Goal: Task Accomplishment & Management: Use online tool/utility

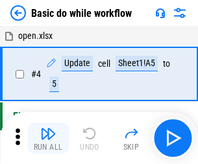
click at [48, 138] on img "button" at bounding box center [48, 134] width 16 height 16
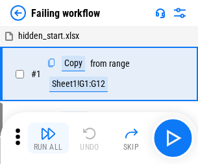
click at [48, 138] on img "button" at bounding box center [48, 134] width 16 height 16
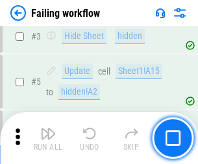
scroll to position [275, 0]
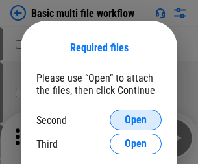
click at [135, 120] on span "Open" at bounding box center [135, 120] width 22 height 10
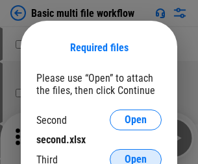
click at [135, 154] on span "Open" at bounding box center [135, 159] width 22 height 10
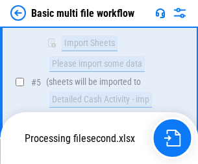
scroll to position [358, 0]
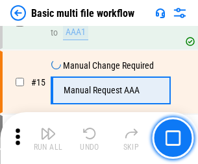
click at [48, 138] on img "button" at bounding box center [48, 134] width 16 height 16
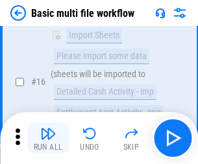
click at [48, 138] on img "button" at bounding box center [48, 134] width 16 height 16
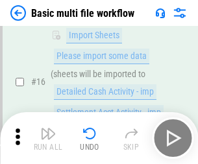
scroll to position [863, 0]
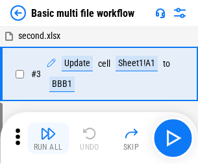
click at [48, 138] on img "button" at bounding box center [48, 134] width 16 height 16
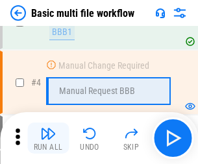
click at [48, 138] on img "button" at bounding box center [48, 134] width 16 height 16
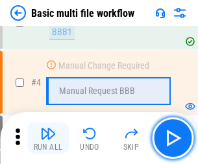
click at [48, 138] on img "button" at bounding box center [48, 134] width 16 height 16
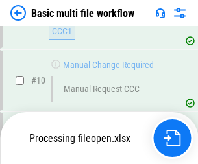
scroll to position [607, 0]
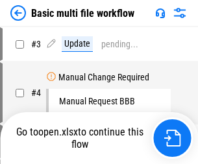
scroll to position [52, 0]
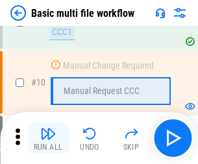
click at [48, 138] on img "button" at bounding box center [48, 134] width 16 height 16
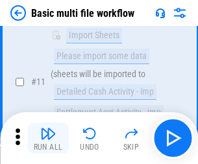
click at [48, 138] on img "button" at bounding box center [48, 134] width 16 height 16
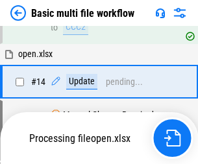
scroll to position [771, 0]
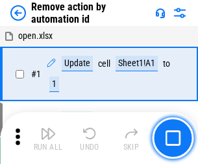
scroll to position [48, 0]
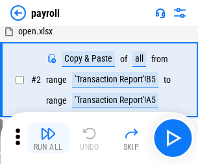
click at [48, 138] on img "button" at bounding box center [48, 134] width 16 height 16
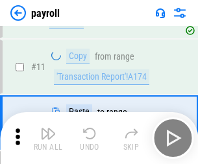
scroll to position [94, 0]
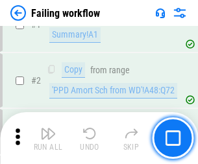
scroll to position [209, 0]
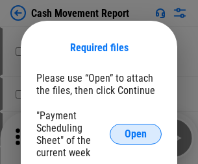
click at [135, 134] on span "Open" at bounding box center [135, 134] width 22 height 10
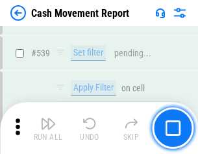
scroll to position [5752, 0]
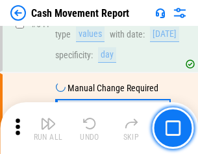
click at [48, 128] on img "button" at bounding box center [48, 124] width 16 height 16
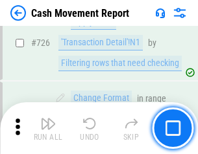
scroll to position [6762, 0]
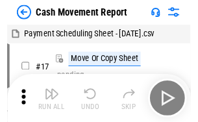
scroll to position [23, 0]
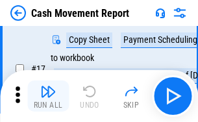
click at [48, 96] on img "button" at bounding box center [48, 92] width 16 height 16
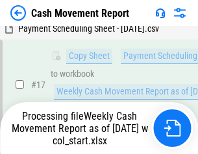
scroll to position [203, 0]
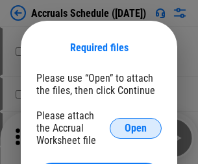
click at [135, 128] on span "Open" at bounding box center [135, 128] width 22 height 10
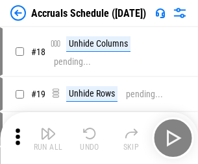
scroll to position [124, 0]
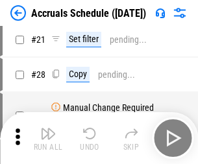
click at [48, 138] on img "button" at bounding box center [48, 134] width 16 height 16
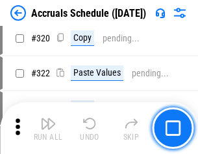
scroll to position [2411, 0]
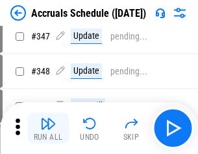
click at [48, 128] on img "button" at bounding box center [48, 124] width 16 height 16
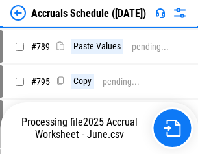
scroll to position [5444, 0]
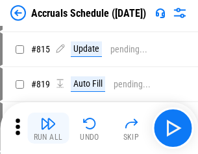
click at [48, 128] on img "button" at bounding box center [48, 124] width 16 height 16
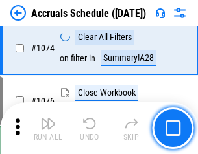
scroll to position [7762, 0]
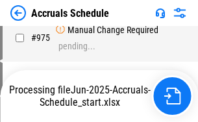
scroll to position [6465, 0]
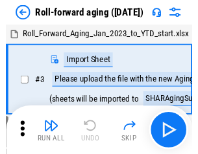
scroll to position [2, 0]
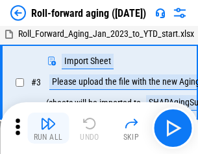
click at [48, 128] on img "button" at bounding box center [48, 124] width 16 height 16
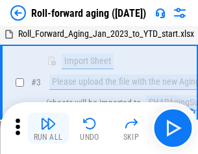
click at [48, 128] on img "button" at bounding box center [48, 124] width 16 height 16
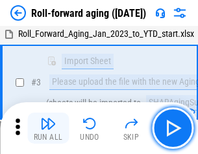
scroll to position [84, 0]
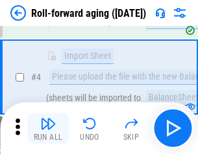
click at [48, 128] on img "button" at bounding box center [48, 124] width 16 height 16
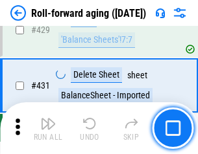
scroll to position [4494, 0]
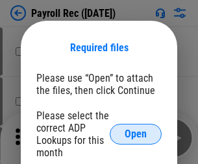
click at [135, 134] on span "Open" at bounding box center [135, 134] width 22 height 10
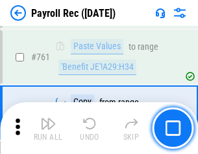
scroll to position [7976, 0]
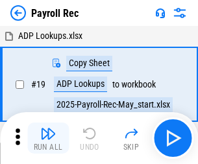
click at [48, 138] on img "button" at bounding box center [48, 134] width 16 height 16
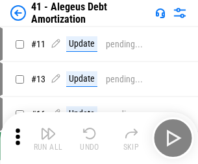
click at [48, 138] on img "button" at bounding box center [48, 134] width 16 height 16
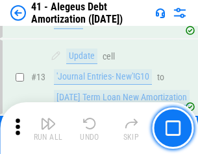
scroll to position [160, 0]
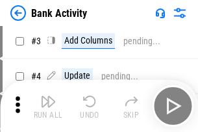
click at [48, 106] on img "button" at bounding box center [48, 101] width 16 height 16
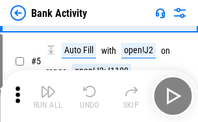
scroll to position [69, 0]
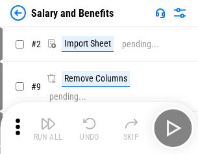
click at [48, 128] on img "button" at bounding box center [48, 124] width 16 height 16
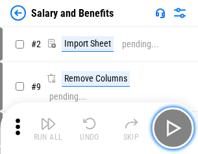
scroll to position [17, 0]
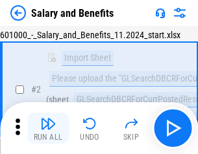
click at [48, 128] on img "button" at bounding box center [48, 124] width 16 height 16
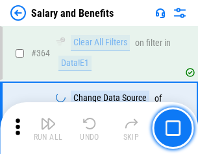
scroll to position [6103, 0]
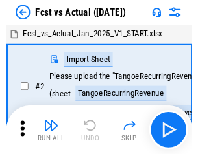
scroll to position [17, 0]
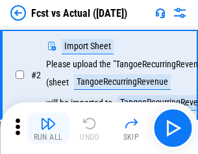
click at [48, 128] on img "button" at bounding box center [48, 124] width 16 height 16
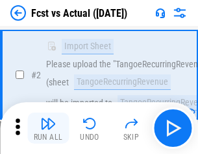
click at [48, 128] on img "button" at bounding box center [48, 124] width 16 height 16
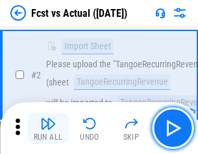
scroll to position [121, 0]
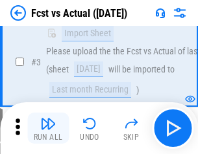
click at [48, 128] on img "button" at bounding box center [48, 124] width 16 height 16
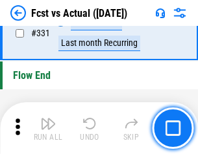
scroll to position [6204, 0]
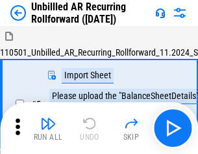
scroll to position [28, 0]
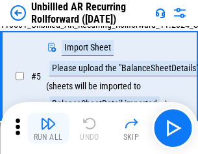
click at [48, 128] on img "button" at bounding box center [48, 124] width 16 height 16
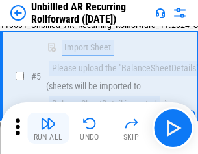
click at [48, 128] on img "button" at bounding box center [48, 124] width 16 height 16
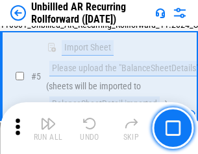
scroll to position [122, 0]
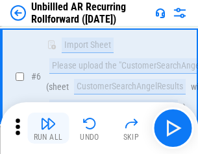
click at [48, 128] on img "button" at bounding box center [48, 124] width 16 height 16
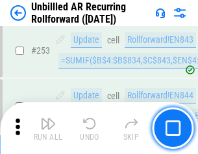
scroll to position [4402, 0]
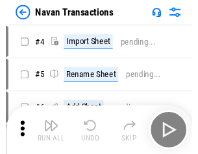
scroll to position [21, 0]
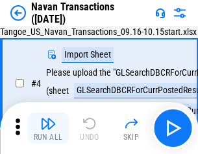
click at [48, 128] on img "button" at bounding box center [48, 124] width 16 height 16
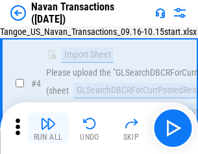
click at [48, 128] on img "button" at bounding box center [48, 124] width 16 height 16
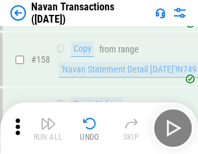
scroll to position [4202, 0]
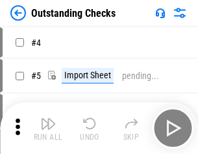
click at [48, 128] on img "button" at bounding box center [48, 124] width 16 height 16
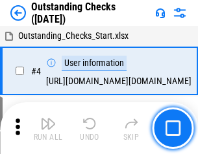
scroll to position [54, 0]
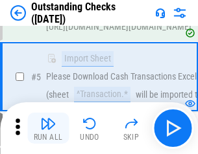
click at [48, 128] on img "button" at bounding box center [48, 124] width 16 height 16
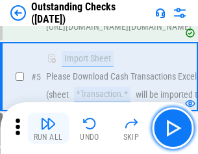
scroll to position [135, 0]
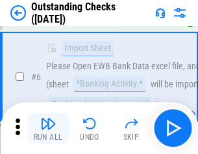
click at [48, 128] on img "button" at bounding box center [48, 124] width 16 height 16
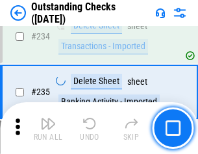
scroll to position [3936, 0]
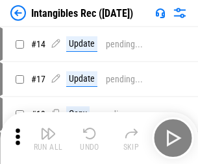
click at [48, 138] on img "button" at bounding box center [48, 134] width 16 height 16
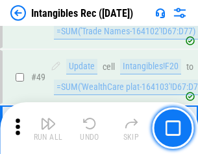
scroll to position [505, 0]
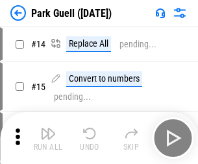
click at [48, 128] on img "button" at bounding box center [48, 134] width 16 height 16
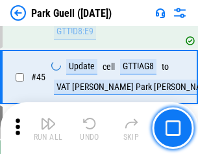
scroll to position [1621, 0]
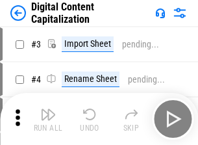
click at [48, 109] on img "button" at bounding box center [48, 114] width 16 height 16
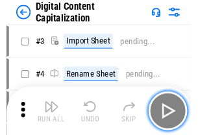
scroll to position [38, 0]
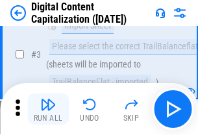
click at [48, 109] on img "button" at bounding box center [48, 105] width 16 height 16
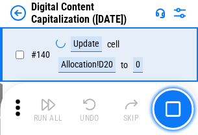
scroll to position [1374, 0]
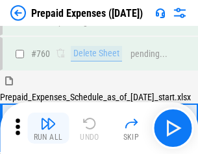
click at [48, 128] on img "button" at bounding box center [48, 124] width 16 height 16
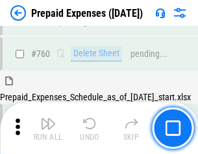
scroll to position [3592, 0]
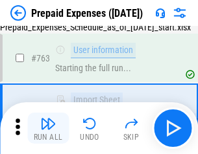
click at [48, 128] on img "button" at bounding box center [48, 124] width 16 height 16
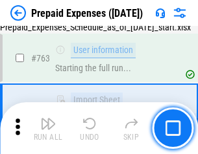
scroll to position [3669, 0]
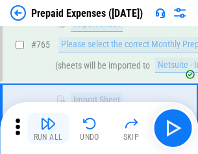
click at [48, 128] on img "button" at bounding box center [48, 124] width 16 height 16
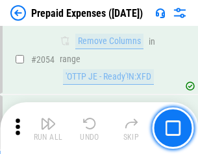
scroll to position [13547, 0]
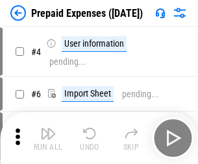
click at [48, 138] on img "button" at bounding box center [48, 134] width 16 height 16
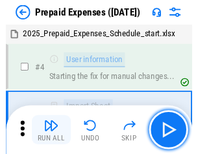
scroll to position [57, 0]
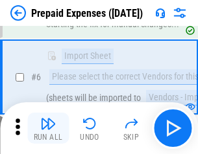
click at [48, 128] on img "button" at bounding box center [48, 124] width 16 height 16
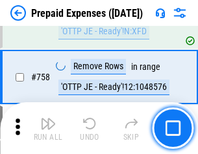
scroll to position [4618, 0]
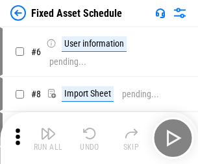
click at [48, 138] on img "button" at bounding box center [48, 134] width 16 height 16
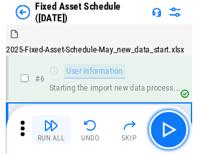
scroll to position [70, 0]
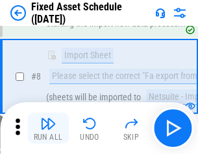
click at [48, 128] on img "button" at bounding box center [48, 124] width 16 height 16
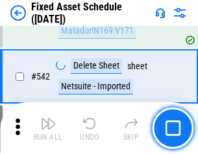
scroll to position [4620, 0]
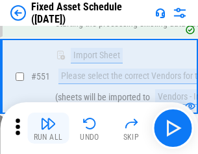
click at [48, 128] on img "button" at bounding box center [48, 124] width 16 height 16
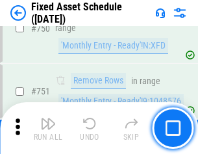
scroll to position [6318, 0]
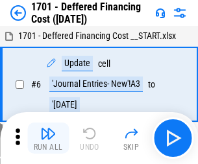
click at [48, 138] on img "button" at bounding box center [48, 134] width 16 height 16
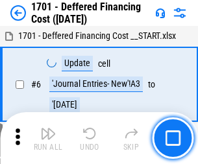
scroll to position [156, 0]
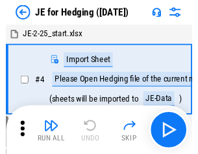
scroll to position [2, 0]
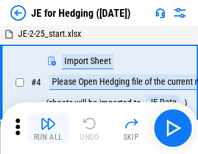
click at [48, 128] on img "button" at bounding box center [48, 124] width 16 height 16
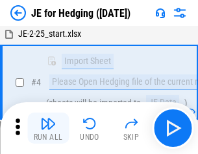
click at [48, 128] on img "button" at bounding box center [48, 124] width 16 height 16
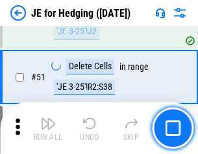
scroll to position [839, 0]
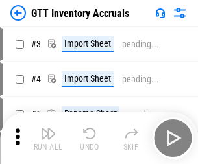
click at [48, 128] on img "button" at bounding box center [48, 134] width 16 height 16
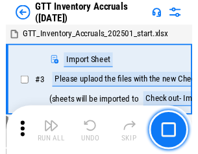
scroll to position [2, 0]
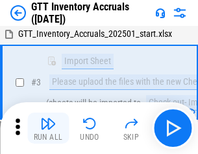
click at [48, 128] on img "button" at bounding box center [48, 124] width 16 height 16
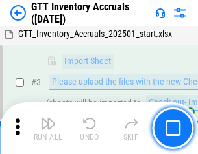
scroll to position [84, 0]
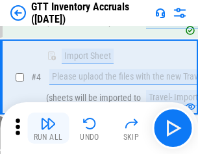
click at [48, 128] on img "button" at bounding box center [48, 124] width 16 height 16
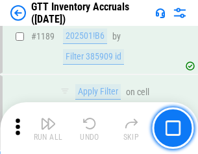
scroll to position [10583, 0]
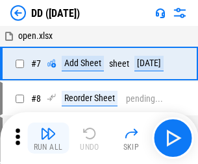
click at [48, 138] on img "button" at bounding box center [48, 134] width 16 height 16
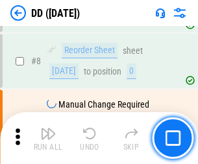
scroll to position [125, 0]
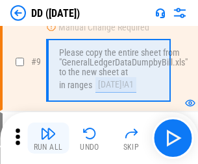
click at [48, 138] on img "button" at bounding box center [48, 134] width 16 height 16
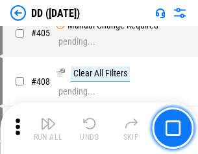
scroll to position [5799, 0]
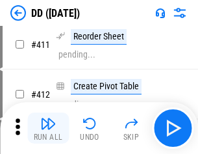
click at [48, 128] on img "button" at bounding box center [48, 124] width 16 height 16
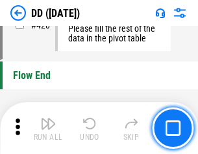
scroll to position [6203, 0]
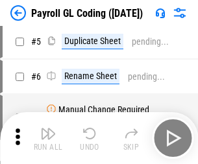
click at [48, 138] on img "button" at bounding box center [48, 134] width 16 height 16
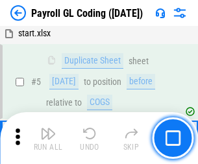
scroll to position [156, 0]
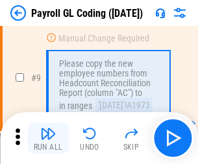
click at [48, 138] on img "button" at bounding box center [48, 134] width 16 height 16
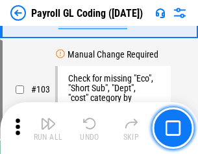
scroll to position [3041, 0]
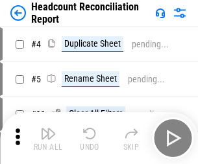
click at [48, 138] on img "button" at bounding box center [48, 134] width 16 height 16
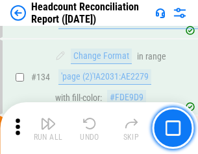
scroll to position [1558, 0]
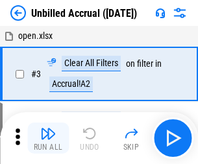
click at [48, 138] on img "button" at bounding box center [48, 134] width 16 height 16
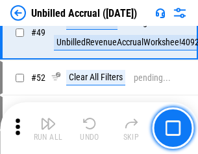
scroll to position [1176, 0]
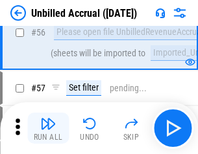
click at [48, 128] on img "button" at bounding box center [48, 124] width 16 height 16
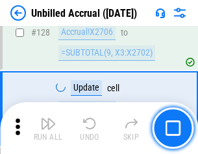
scroll to position [3860, 0]
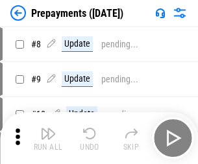
click at [48, 138] on img "button" at bounding box center [48, 134] width 16 height 16
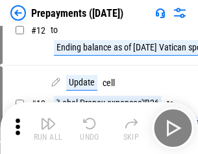
scroll to position [81, 0]
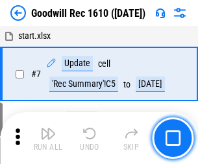
scroll to position [222, 0]
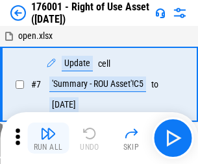
click at [48, 138] on img "button" at bounding box center [48, 134] width 16 height 16
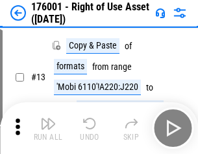
scroll to position [84, 0]
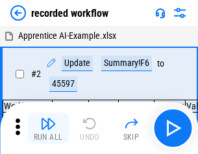
click at [48, 128] on img "button" at bounding box center [48, 124] width 16 height 16
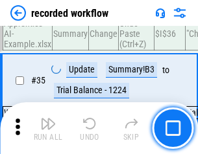
scroll to position [4051, 0]
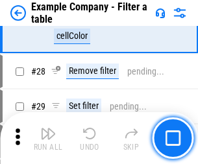
scroll to position [1186, 0]
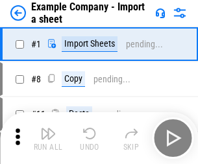
click at [48, 128] on img "button" at bounding box center [48, 134] width 16 height 16
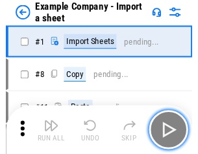
scroll to position [20, 0]
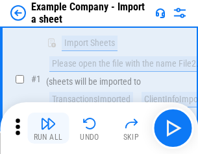
click at [48, 128] on img "button" at bounding box center [48, 124] width 16 height 16
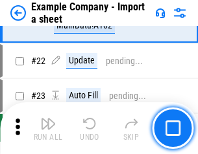
scroll to position [286, 0]
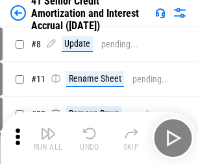
click at [48, 128] on img "button" at bounding box center [48, 134] width 16 height 16
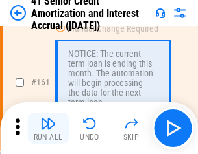
click at [48, 128] on img "button" at bounding box center [48, 124] width 16 height 16
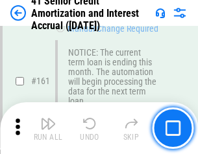
scroll to position [1386, 0]
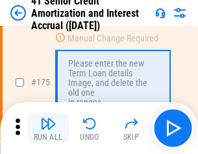
click at [48, 128] on img "button" at bounding box center [48, 124] width 16 height 16
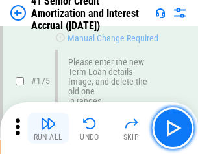
scroll to position [1518, 0]
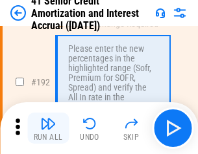
click at [48, 128] on img "button" at bounding box center [48, 124] width 16 height 16
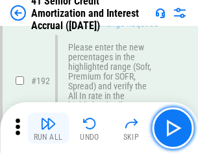
scroll to position [1654, 0]
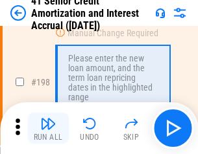
click at [48, 128] on img "button" at bounding box center [48, 124] width 16 height 16
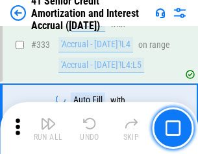
scroll to position [3311, 0]
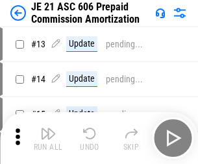
click at [48, 128] on img "button" at bounding box center [48, 134] width 16 height 16
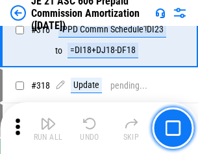
scroll to position [2420, 0]
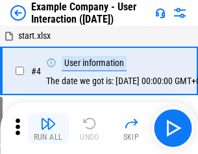
click at [48, 128] on img "button" at bounding box center [48, 124] width 16 height 16
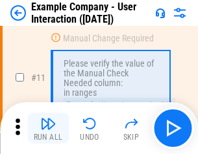
click at [48, 128] on img "button" at bounding box center [48, 124] width 16 height 16
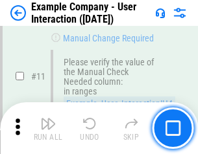
scroll to position [281, 0]
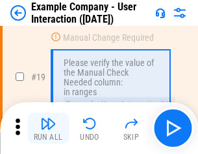
click at [48, 128] on img "button" at bounding box center [48, 124] width 16 height 16
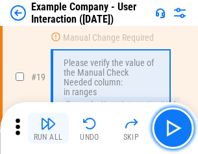
click at [48, 128] on img "button" at bounding box center [48, 124] width 16 height 16
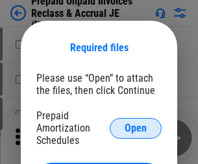
click at [135, 128] on span "Open" at bounding box center [135, 128] width 22 height 10
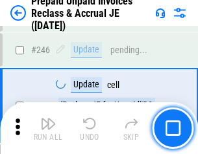
scroll to position [1750, 0]
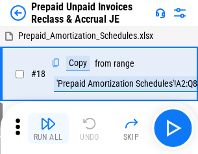
click at [48, 128] on img "button" at bounding box center [48, 124] width 16 height 16
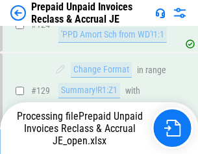
scroll to position [940, 0]
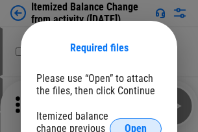
click at [135, 123] on span "Open" at bounding box center [135, 128] width 22 height 10
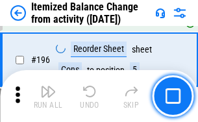
scroll to position [2494, 0]
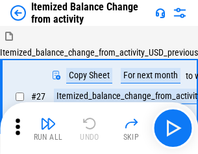
scroll to position [20, 0]
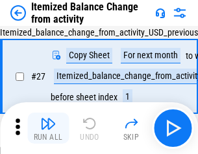
click at [48, 128] on img "button" at bounding box center [48, 124] width 16 height 16
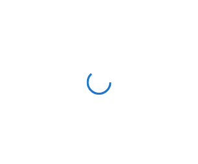
scroll to position [6, 0]
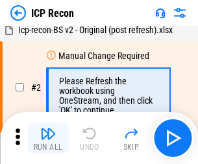
click at [48, 138] on img "button" at bounding box center [48, 134] width 16 height 16
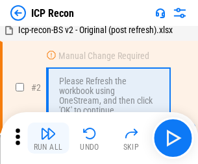
click at [48, 138] on img "button" at bounding box center [48, 134] width 16 height 16
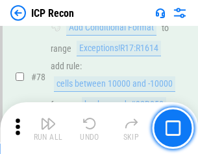
scroll to position [1270, 0]
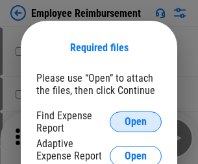
click at [135, 122] on span "Open" at bounding box center [135, 122] width 22 height 10
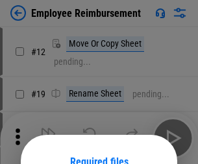
scroll to position [114, 0]
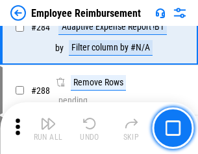
scroll to position [3523, 0]
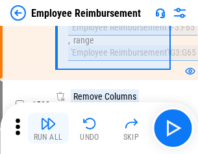
click at [48, 128] on img "button" at bounding box center [48, 124] width 16 height 16
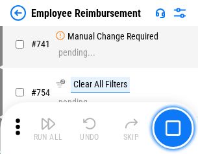
scroll to position [9093, 0]
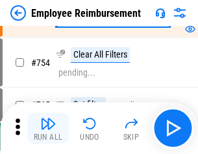
click at [48, 128] on img "button" at bounding box center [48, 124] width 16 height 16
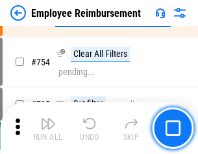
click at [48, 128] on img "button" at bounding box center [48, 124] width 16 height 16
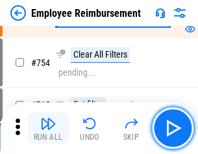
click at [48, 128] on img "button" at bounding box center [48, 124] width 16 height 16
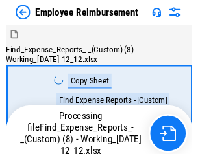
scroll to position [44, 0]
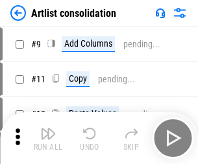
click at [48, 138] on img "button" at bounding box center [48, 134] width 16 height 16
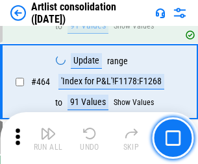
scroll to position [5675, 0]
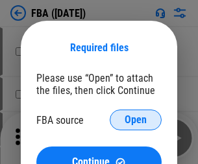
click at [135, 120] on span "Open" at bounding box center [135, 120] width 22 height 10
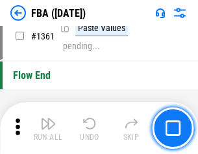
scroll to position [13919, 0]
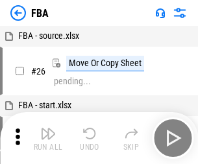
scroll to position [13, 0]
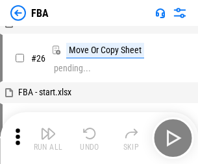
click at [48, 138] on img "button" at bounding box center [48, 134] width 16 height 16
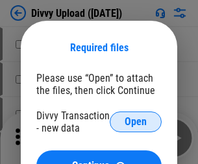
click at [135, 122] on span "Open" at bounding box center [135, 122] width 22 height 10
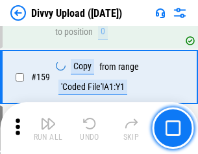
scroll to position [1342, 0]
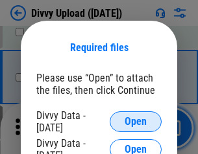
click at [135, 122] on span "Open" at bounding box center [135, 122] width 22 height 10
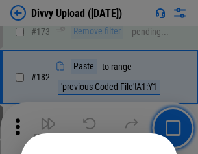
scroll to position [1455, 0]
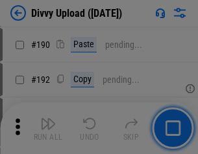
scroll to position [1636, 0]
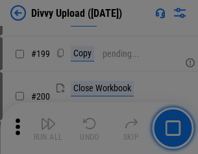
scroll to position [1884, 0]
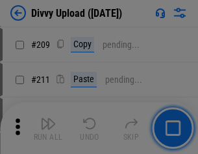
scroll to position [2201, 0]
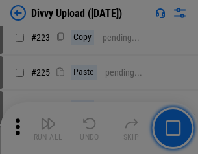
scroll to position [2586, 0]
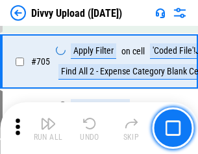
scroll to position [8866, 0]
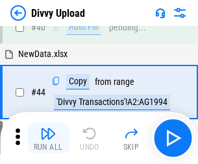
click at [48, 138] on img "button" at bounding box center [48, 134] width 16 height 16
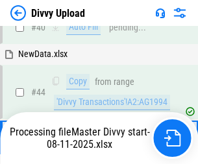
scroll to position [143, 0]
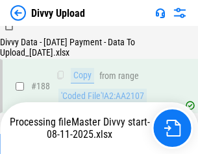
scroll to position [1525, 0]
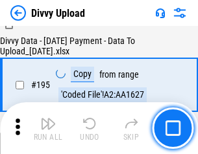
scroll to position [1811, 0]
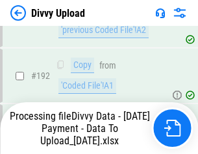
scroll to position [1736, 0]
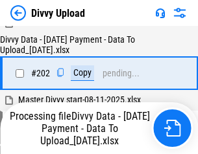
scroll to position [2097, 0]
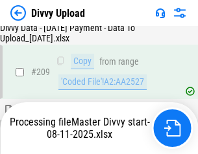
scroll to position [2449, 0]
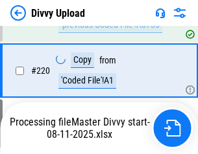
scroll to position [2879, 0]
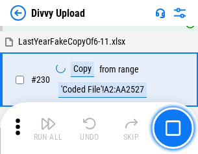
scroll to position [3216, 0]
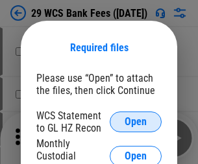
click at [135, 122] on span "Open" at bounding box center [135, 122] width 22 height 10
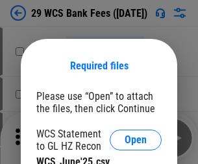
scroll to position [18, 0]
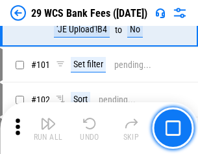
scroll to position [1263, 0]
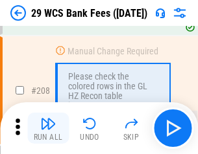
click at [48, 128] on img "button" at bounding box center [48, 124] width 16 height 16
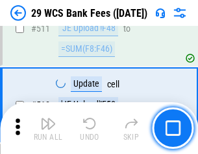
scroll to position [6521, 0]
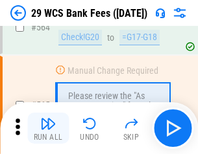
click at [48, 128] on img "button" at bounding box center [48, 124] width 16 height 16
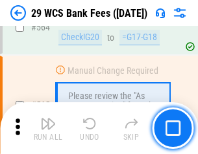
scroll to position [7009, 0]
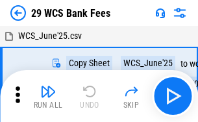
scroll to position [23, 0]
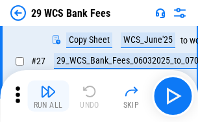
click at [48, 96] on img "button" at bounding box center [48, 92] width 16 height 16
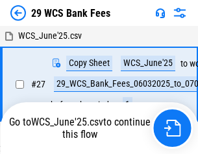
scroll to position [7, 0]
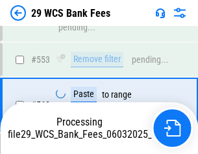
scroll to position [6994, 0]
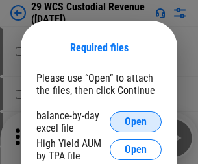
click at [135, 122] on span "Open" at bounding box center [135, 122] width 22 height 10
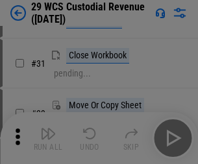
scroll to position [278, 0]
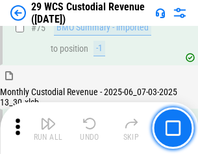
scroll to position [1354, 0]
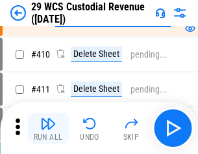
click at [48, 128] on img "button" at bounding box center [48, 124] width 16 height 16
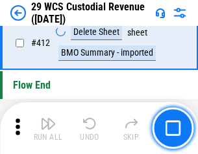
scroll to position [6189, 0]
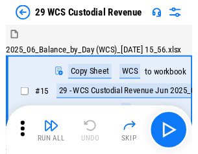
scroll to position [31, 0]
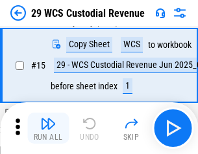
click at [48, 128] on img "button" at bounding box center [48, 124] width 16 height 16
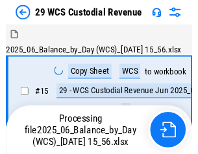
scroll to position [24, 0]
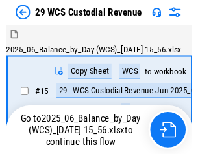
scroll to position [24, 0]
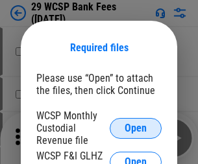
click at [135, 128] on span "Open" at bounding box center [135, 128] width 22 height 10
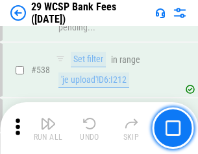
scroll to position [4980, 0]
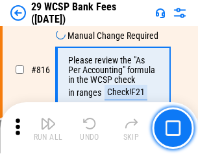
click at [48, 128] on img "button" at bounding box center [48, 124] width 16 height 16
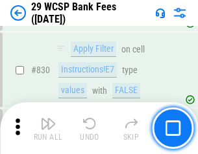
scroll to position [8223, 0]
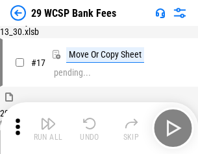
click at [48, 128] on img "button" at bounding box center [48, 124] width 16 height 16
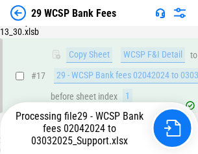
scroll to position [227, 0]
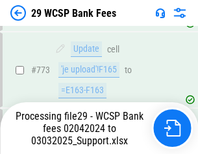
scroll to position [7445, 0]
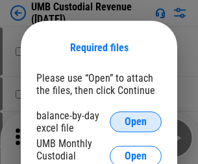
click at [135, 122] on span "Open" at bounding box center [135, 122] width 22 height 10
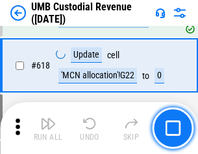
scroll to position [6677, 0]
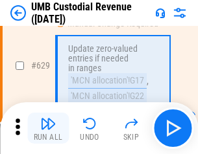
click at [48, 128] on img "button" at bounding box center [48, 124] width 16 height 16
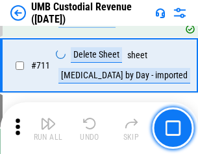
scroll to position [7889, 0]
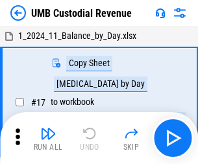
scroll to position [10, 0]
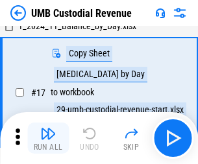
click at [48, 138] on img "button" at bounding box center [48, 134] width 16 height 16
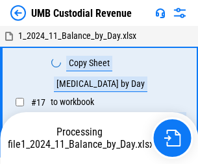
scroll to position [10, 0]
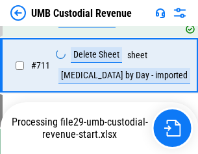
scroll to position [7859, 0]
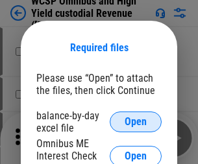
click at [135, 122] on span "Open" at bounding box center [135, 122] width 22 height 10
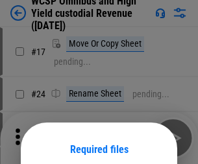
scroll to position [102, 0]
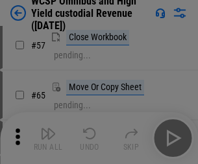
scroll to position [565, 0]
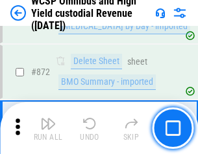
scroll to position [10969, 0]
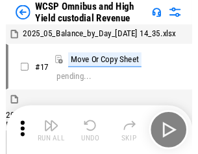
scroll to position [7, 0]
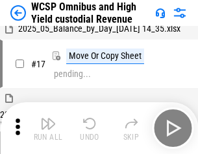
click at [48, 128] on img "button" at bounding box center [48, 124] width 16 height 16
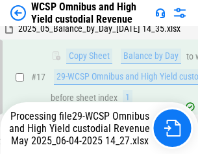
scroll to position [270, 0]
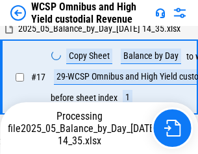
scroll to position [270, 0]
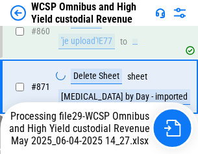
scroll to position [10939, 0]
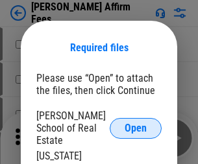
click at [135, 123] on span "Open" at bounding box center [135, 128] width 22 height 10
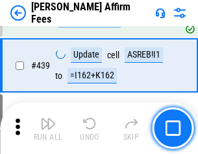
scroll to position [2981, 0]
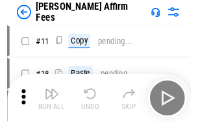
scroll to position [13, 0]
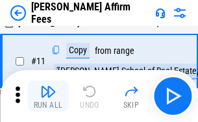
click at [48, 96] on img "button" at bounding box center [48, 92] width 16 height 16
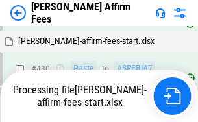
scroll to position [3418, 0]
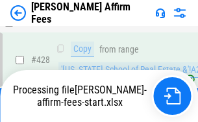
scroll to position [2591, 0]
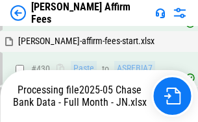
scroll to position [3399, 0]
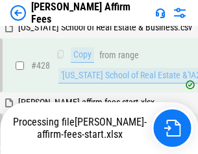
scroll to position [2803, 0]
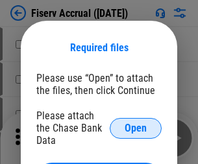
click at [135, 123] on span "Open" at bounding box center [135, 128] width 22 height 10
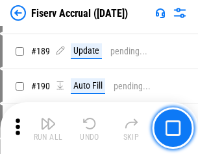
scroll to position [2796, 0]
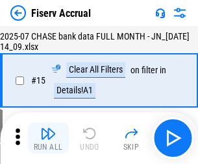
click at [48, 138] on img "button" at bounding box center [48, 134] width 16 height 16
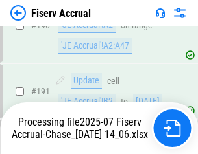
scroll to position [3407, 0]
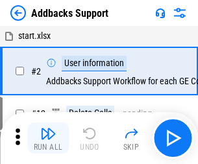
click at [48, 128] on img "button" at bounding box center [48, 134] width 16 height 16
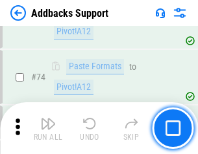
scroll to position [944, 0]
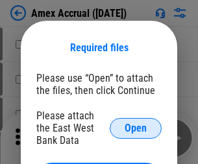
click at [135, 128] on span "Open" at bounding box center [135, 128] width 22 height 10
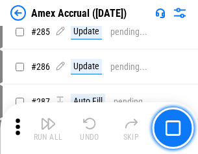
scroll to position [3549, 0]
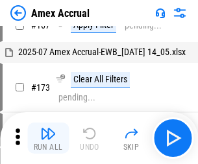
click at [48, 138] on img "button" at bounding box center [48, 134] width 16 height 16
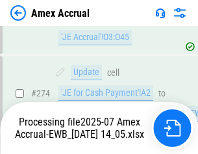
scroll to position [3862, 0]
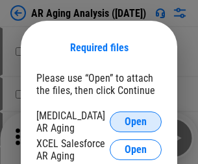
click at [135, 120] on span "Open" at bounding box center [135, 122] width 22 height 10
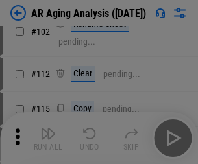
scroll to position [178, 0]
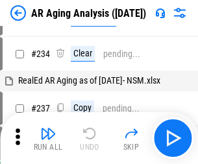
scroll to position [13, 0]
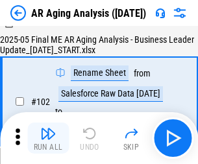
click at [48, 138] on img "button" at bounding box center [48, 134] width 16 height 16
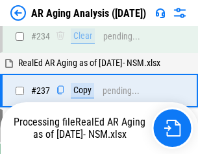
scroll to position [2009, 0]
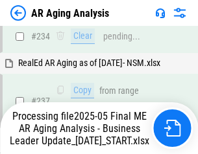
scroll to position [2048, 0]
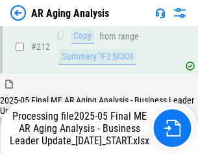
scroll to position [1994, 0]
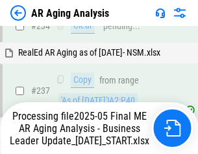
scroll to position [2048, 0]
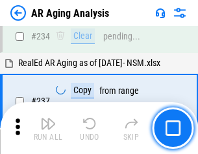
scroll to position [1994, 0]
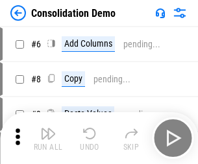
click at [48, 138] on img "button" at bounding box center [48, 134] width 16 height 16
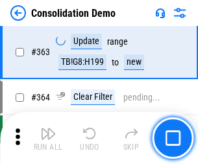
scroll to position [4344, 0]
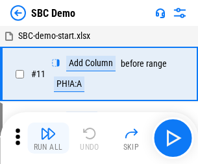
click at [48, 138] on img "button" at bounding box center [48, 134] width 16 height 16
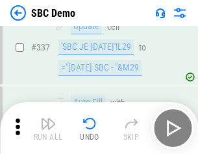
scroll to position [3409, 0]
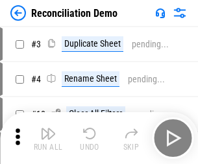
click at [48, 138] on img "button" at bounding box center [48, 134] width 16 height 16
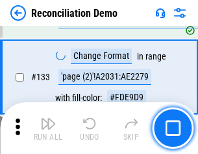
scroll to position [1539, 0]
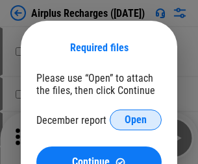
click at [135, 120] on span "Open" at bounding box center [135, 120] width 22 height 10
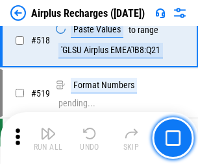
scroll to position [5577, 0]
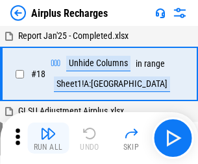
click at [48, 138] on img "button" at bounding box center [48, 134] width 16 height 16
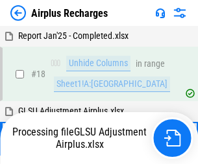
scroll to position [57, 0]
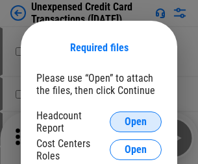
click at [135, 122] on span "Open" at bounding box center [135, 122] width 22 height 10
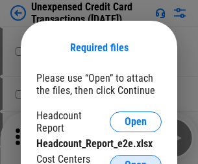
click at [135, 160] on span "Open" at bounding box center [135, 165] width 22 height 10
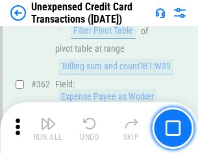
scroll to position [3333, 0]
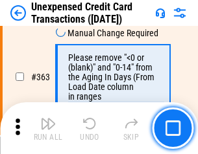
click at [48, 128] on img "button" at bounding box center [48, 124] width 16 height 16
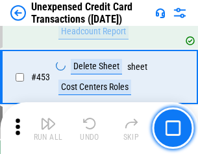
scroll to position [4420, 0]
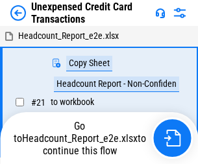
scroll to position [20, 0]
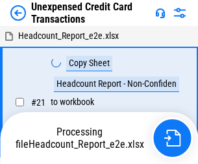
scroll to position [20, 0]
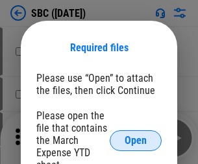
click at [135, 140] on span "Open" at bounding box center [135, 140] width 22 height 10
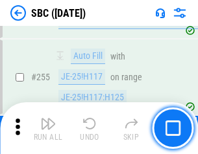
scroll to position [2533, 0]
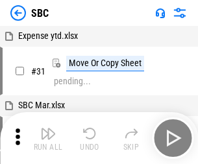
scroll to position [13, 0]
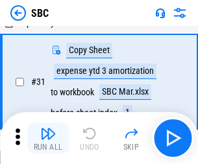
click at [48, 138] on img "button" at bounding box center [48, 134] width 16 height 16
